Goal: Transaction & Acquisition: Purchase product/service

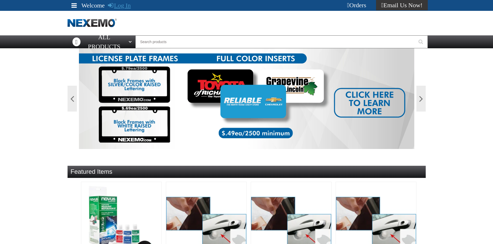
click at [123, 5] on link "Log In" at bounding box center [119, 5] width 23 height 7
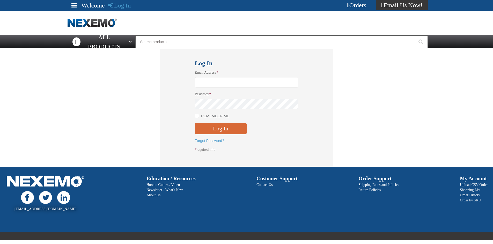
type input "jrobinson@vtaig.com"
click at [217, 133] on button "Log In" at bounding box center [221, 128] width 52 height 11
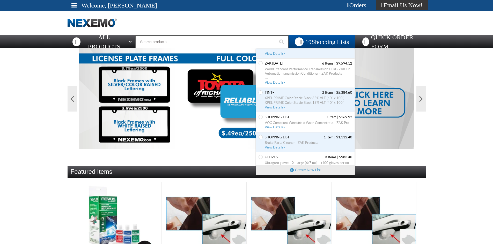
scroll to position [78, 0]
click at [275, 96] on span "XPEL PRIME Color Stable Black 35% VLT (40" x 100')" at bounding box center [308, 98] width 87 height 5
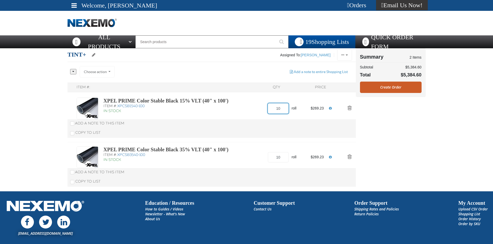
click at [284, 106] on input "10" at bounding box center [278, 108] width 20 height 10
type input "15"
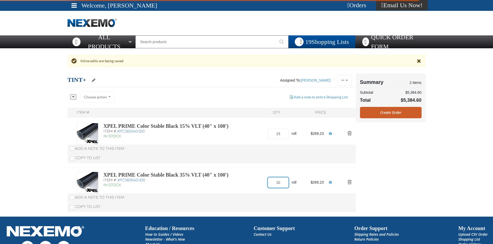
drag, startPoint x: 285, startPoint y: 158, endPoint x: 286, endPoint y: 155, distance: 2.9
click at [285, 157] on div "Item #: QTY Price XPEL PRIME Color Stable Black 15% VLT (40" x 100') Item #: XP…" at bounding box center [211, 162] width 288 height 109
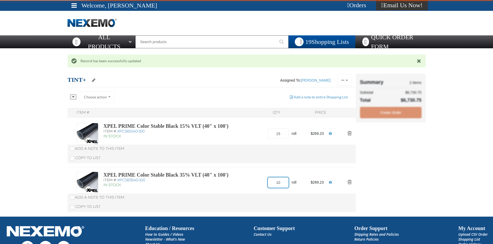
click at [283, 184] on input "10" at bounding box center [278, 183] width 20 height 10
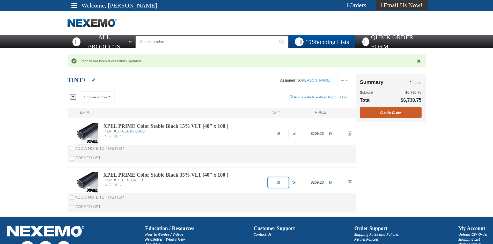
type input "15"
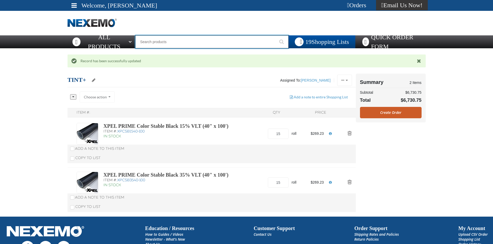
click at [209, 39] on input "Search" at bounding box center [211, 41] width 153 height 13
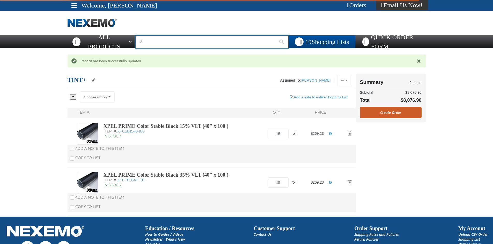
type input "24"
type input "24 Compartment Drawer (Sold Individually)"
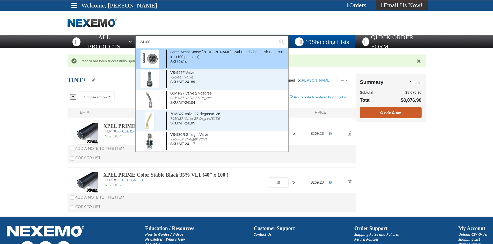
type input "Sheet Metal Screw Phillips Oval Head Zinc Finish Steel #10 x 1 (100 per pack)"
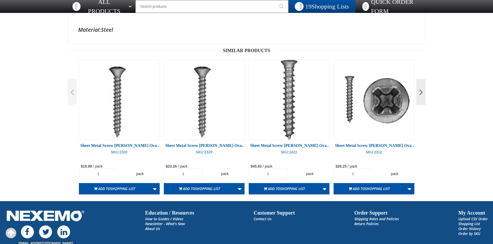
scroll to position [78, 0]
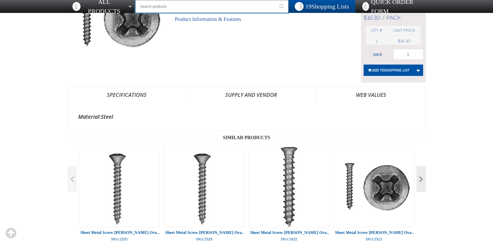
click at [182, 5] on input "Search" at bounding box center [211, 6] width 153 height 13
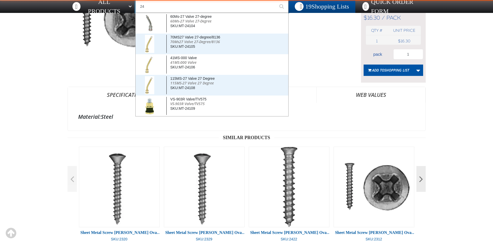
type input "2"
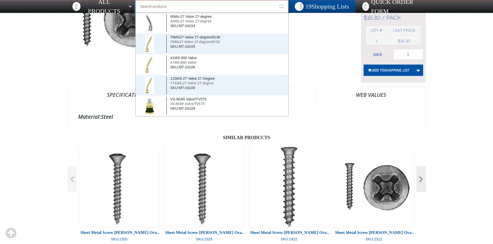
type input "C"
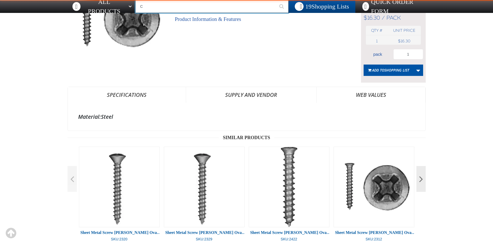
type input "C Alkaline Battery 1.5 Volt (12 per pack)"
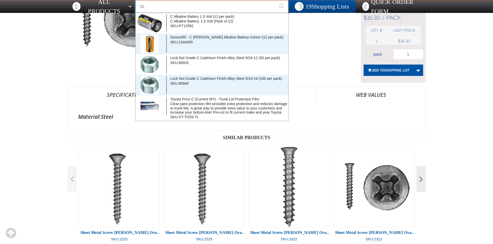
type input "CLE"
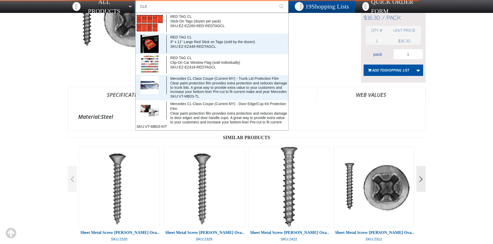
type input "CLEARANCE"
type input "CLEAR"
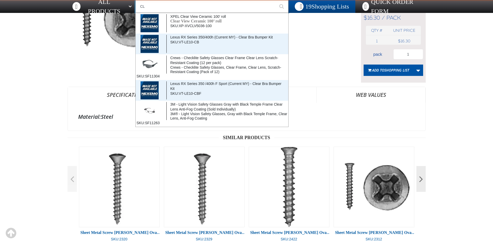
type input "C"
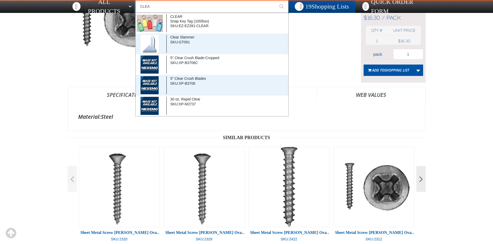
type input "CLE"
type input "CLEARANCE"
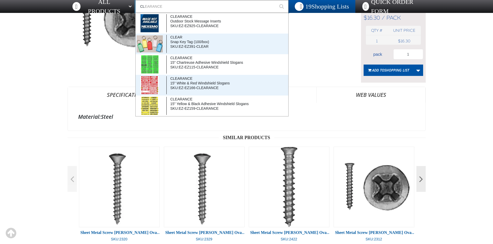
type input "C"
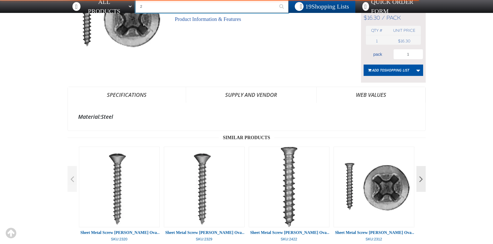
type input "24"
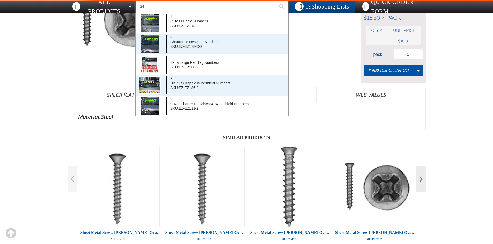
type input "24 Compartment Drawer (Sold Individually)"
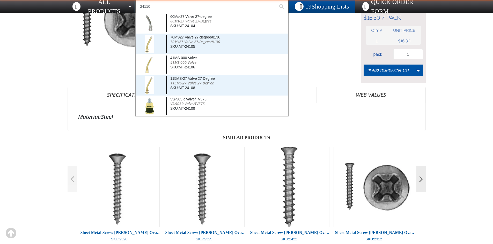
click at [275, 0] on button "Start Searching" at bounding box center [281, 6] width 13 height 13
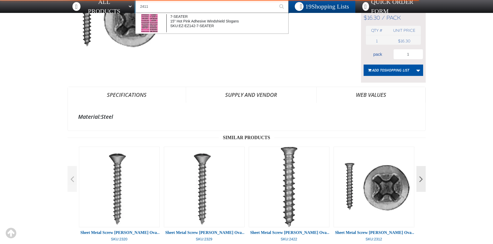
type input "241"
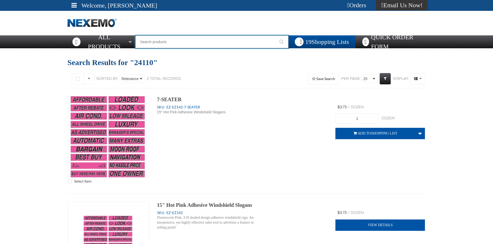
click at [156, 41] on input "Search" at bounding box center [211, 41] width 153 height 13
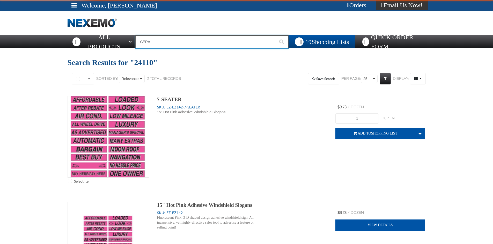
type input "CERAM"
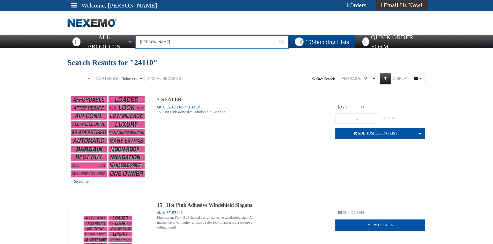
type input "CERAMIC"
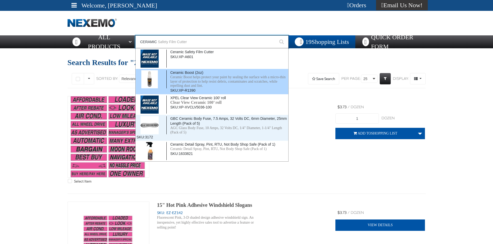
type input "CERAMIC Safety Film Cutter"
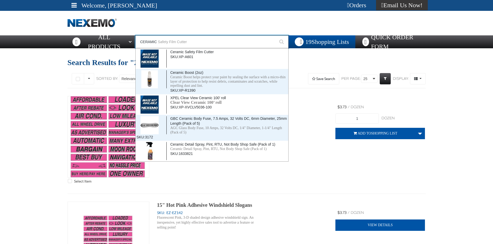
click at [172, 44] on input "CERAMIC" at bounding box center [211, 41] width 153 height 13
type input "CERAMIC"
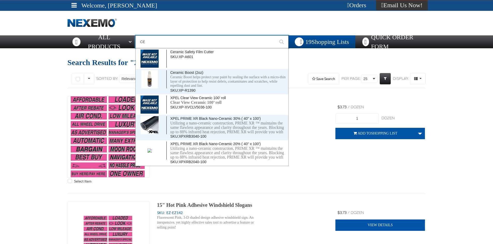
type input "C"
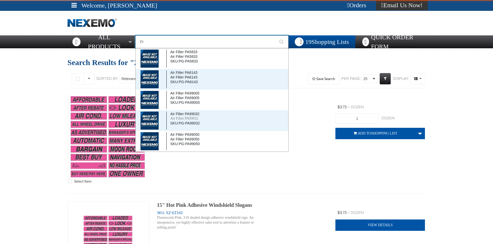
type input "F"
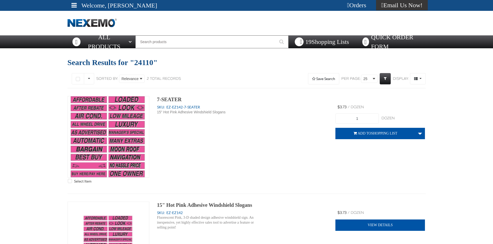
click at [333, 39] on span "19 Shopping Lists" at bounding box center [327, 42] width 44 height 7
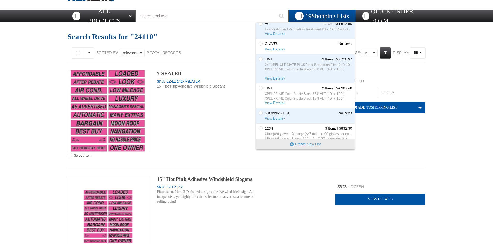
scroll to position [313, 0]
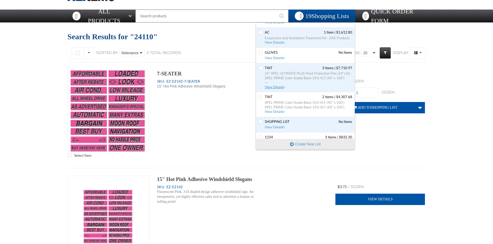
click at [302, 73] on span "24" XPEL ULTIMATE PLUS Paint Protection Film (24"x100')" at bounding box center [308, 73] width 87 height 5
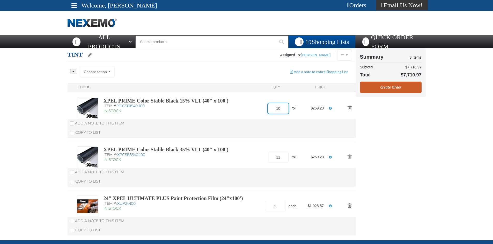
click at [286, 109] on input "10" at bounding box center [278, 108] width 20 height 10
type input "12"
click at [283, 158] on div "Item #: QTY Price XPEL PRIME Color Stable Black 15% VLT (40" x 100') Item #: XP…" at bounding box center [211, 161] width 288 height 157
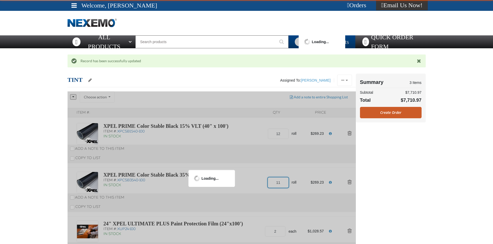
type input "1"
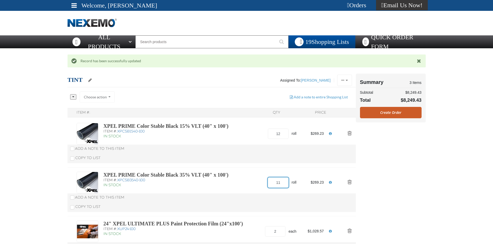
click at [288, 184] on input "11" at bounding box center [278, 183] width 20 height 10
type input "12"
click at [382, 175] on aside "Summary 3 Items Subtotal $8,249.43 Total $8,249.43 Loading... Create Order" at bounding box center [391, 170] width 70 height 192
click at [383, 120] on div "Summary 3 Items Subtotal $8,518.66 Total $8,518.66 Loading... Create Order" at bounding box center [391, 98] width 70 height 49
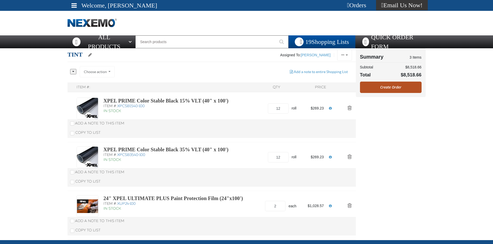
click at [386, 85] on link "Create Order" at bounding box center [391, 87] width 62 height 11
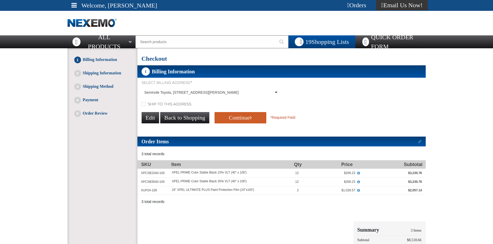
click at [155, 105] on label "Ship to this address" at bounding box center [166, 104] width 50 height 5
click at [146, 105] on input "Ship to this address" at bounding box center [143, 104] width 4 height 4
checkbox input "true"
click at [214, 118] on button "Continue" at bounding box center [240, 117] width 52 height 11
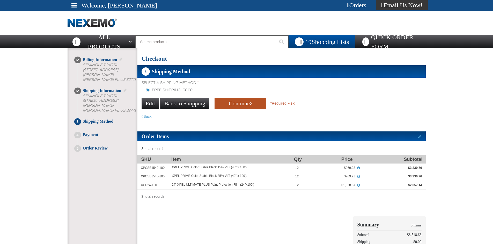
click at [228, 104] on button "Continue" at bounding box center [240, 103] width 52 height 11
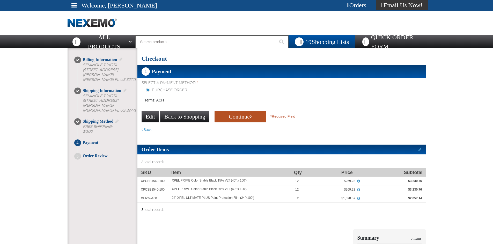
click at [234, 116] on button "Continue" at bounding box center [240, 116] width 52 height 11
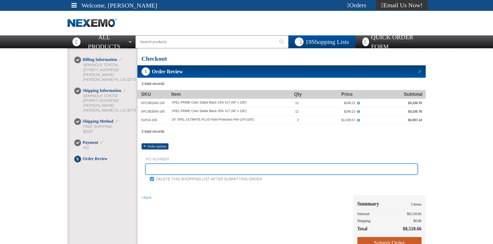
click at [163, 167] on input "text" at bounding box center [282, 169] width 272 height 10
type input "STOCK JR"
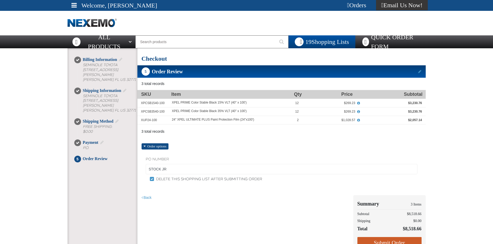
click at [188, 181] on label "Delete this shopping list after submitting order" at bounding box center [206, 179] width 112 height 5
click at [154, 181] on input "Delete this shopping list after submitting order" at bounding box center [152, 179] width 4 height 4
checkbox input "false"
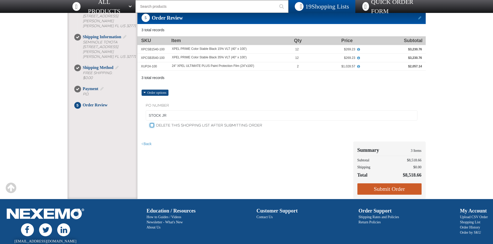
scroll to position [78, 0]
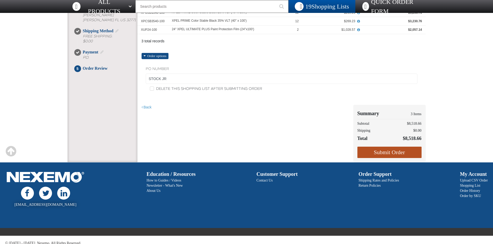
click at [377, 156] on button "Submit Order" at bounding box center [389, 152] width 64 height 11
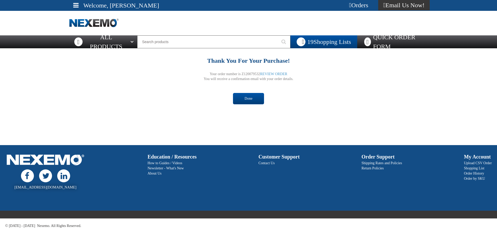
click at [251, 102] on link "Done" at bounding box center [248, 98] width 31 height 11
